Goal: Understand site structure: Grasp the organization and layout of the website

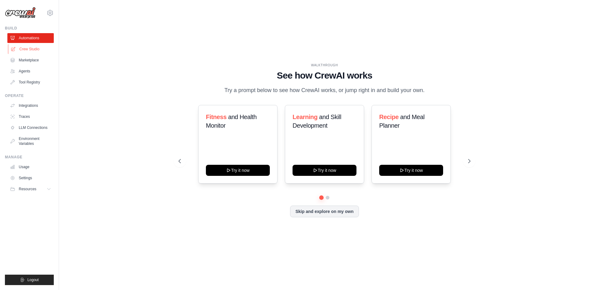
click at [25, 48] on link "Crew Studio" at bounding box center [31, 49] width 46 height 10
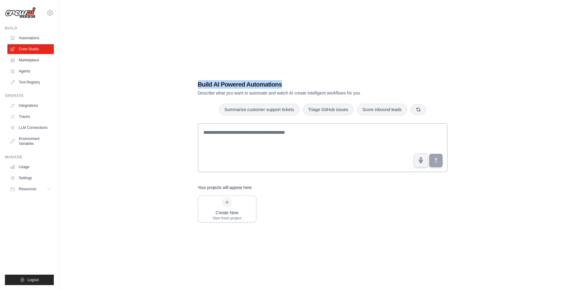
drag, startPoint x: 198, startPoint y: 83, endPoint x: 316, endPoint y: 83, distance: 118.0
click at [316, 83] on h1 "Build AI Powered Automations" at bounding box center [301, 84] width 207 height 9
drag, startPoint x: 305, startPoint y: 92, endPoint x: 382, endPoint y: 92, distance: 77.1
click at [382, 92] on p "Describe what you want to automate and watch AI create intelligent workflows fo…" at bounding box center [301, 93] width 207 height 6
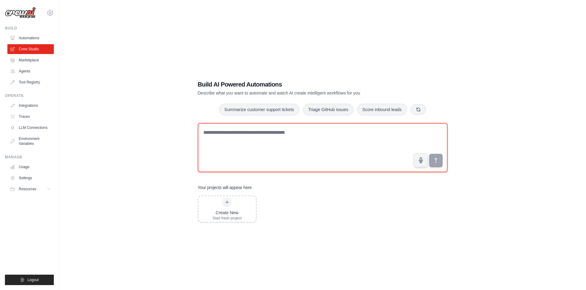
click at [348, 154] on textarea at bounding box center [323, 147] width 250 height 49
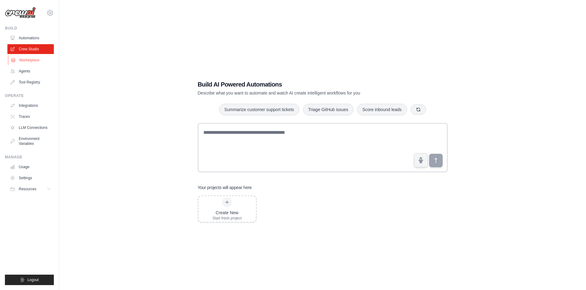
click at [23, 60] on link "Marketplace" at bounding box center [31, 60] width 46 height 10
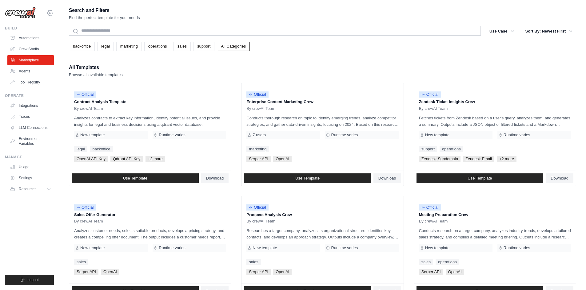
click at [47, 14] on icon at bounding box center [49, 12] width 7 height 7
click at [510, 30] on icon "button" at bounding box center [512, 31] width 6 height 6
click at [511, 32] on icon "button" at bounding box center [512, 31] width 6 height 6
click at [29, 36] on link "Automations" at bounding box center [31, 38] width 46 height 10
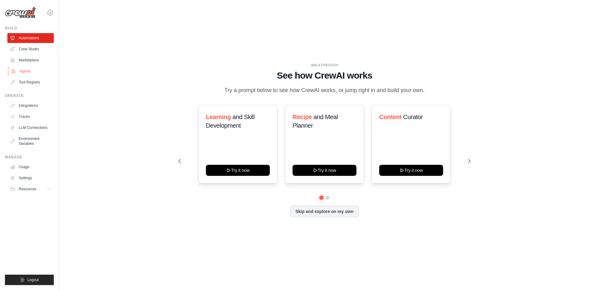
click at [23, 69] on link "Agents" at bounding box center [31, 71] width 46 height 10
click at [329, 200] on button at bounding box center [327, 197] width 5 height 5
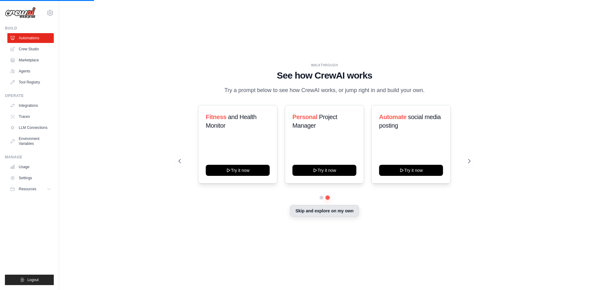
drag, startPoint x: 338, startPoint y: 215, endPoint x: 342, endPoint y: 215, distance: 4.0
click at [338, 215] on button "Skip and explore on my own" at bounding box center [324, 211] width 69 height 12
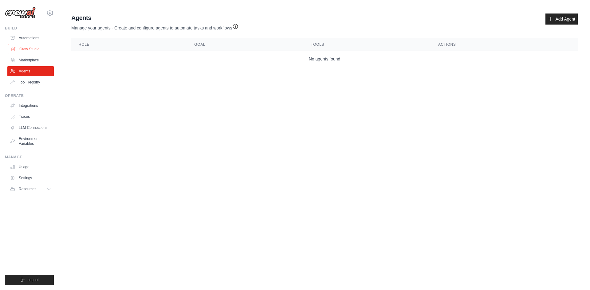
click at [37, 49] on link "Crew Studio" at bounding box center [31, 49] width 46 height 10
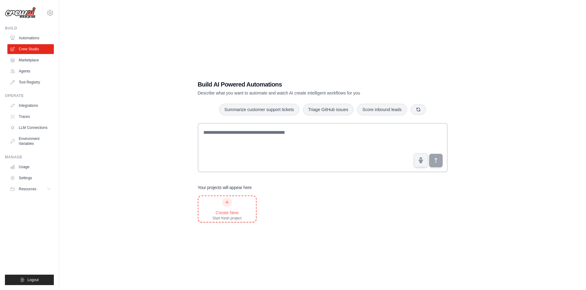
click at [230, 202] on div at bounding box center [227, 203] width 10 height 10
